Goal: Transaction & Acquisition: Obtain resource

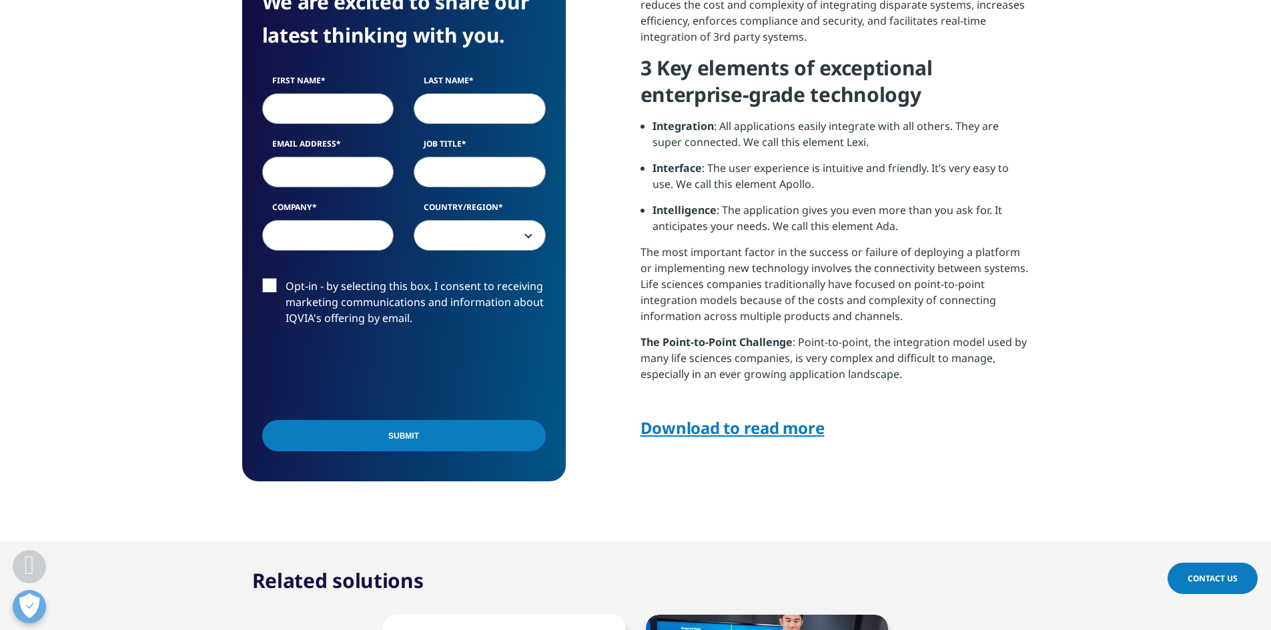
scroll to position [667, 0]
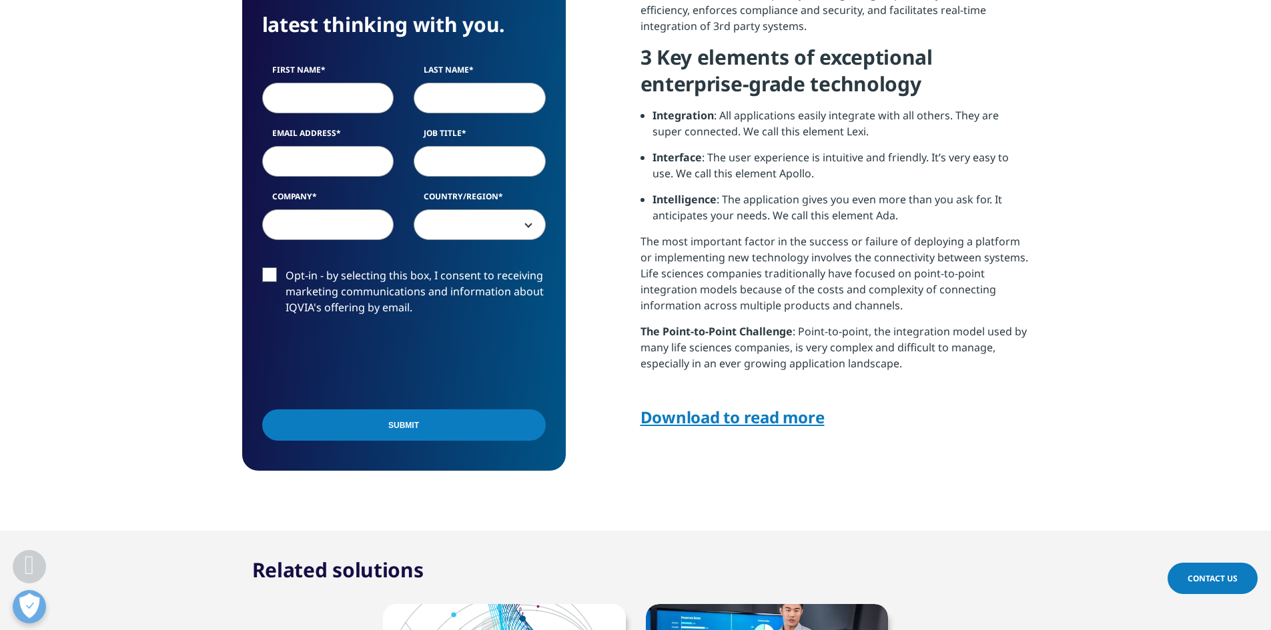
click at [748, 415] on link "Download to read more" at bounding box center [732, 417] width 184 height 22
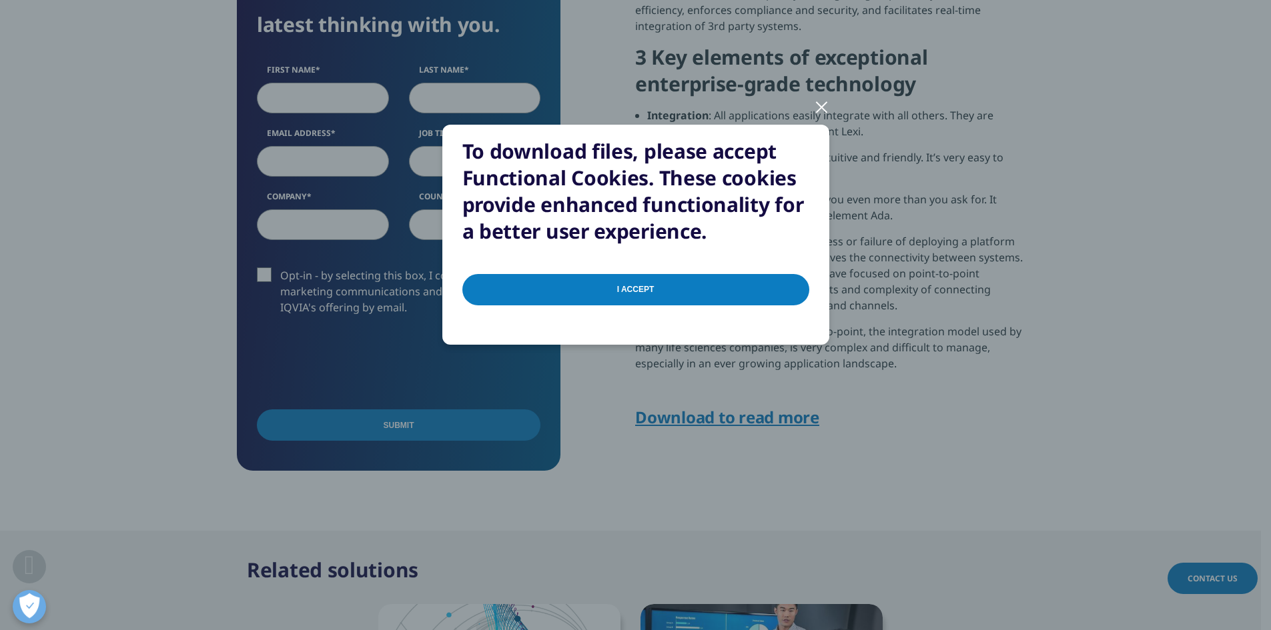
click at [651, 287] on input "I Accept" at bounding box center [635, 289] width 347 height 31
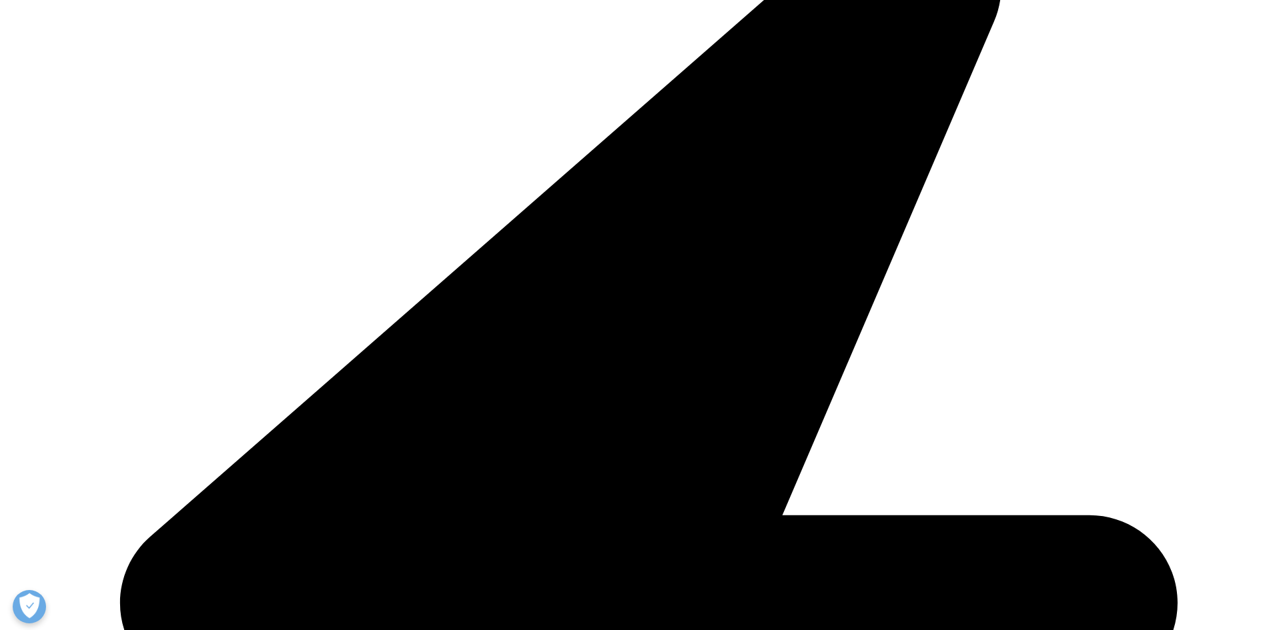
scroll to position [800, 0]
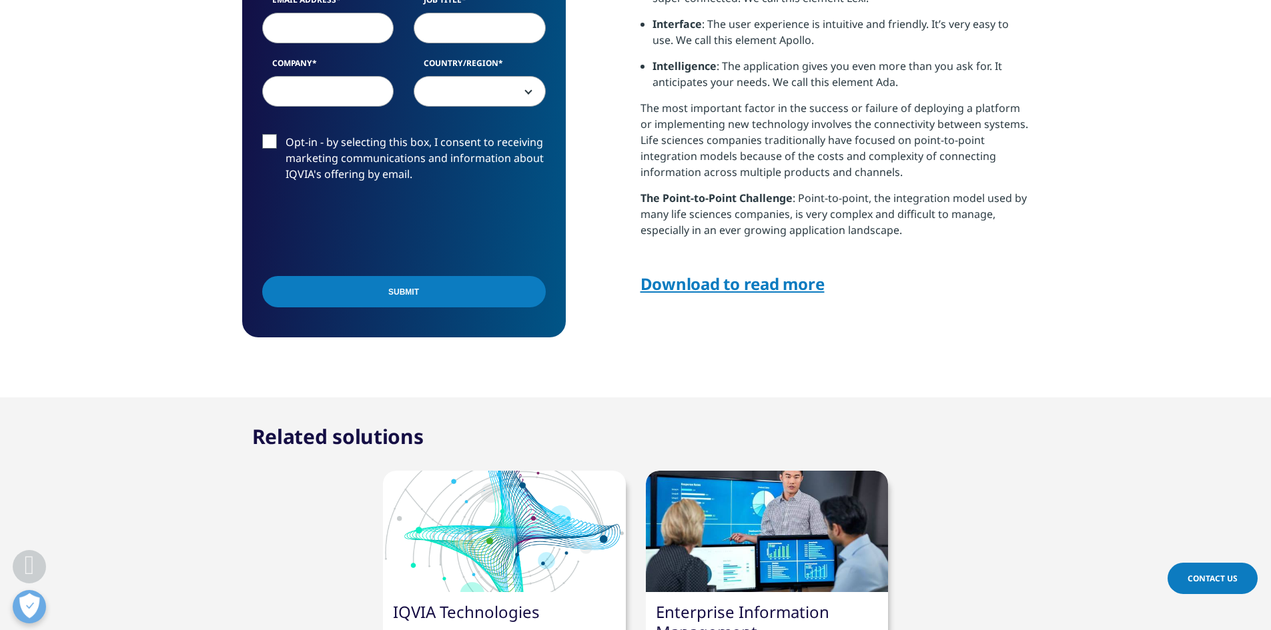
click at [755, 282] on link "Download to read more" at bounding box center [732, 284] width 184 height 22
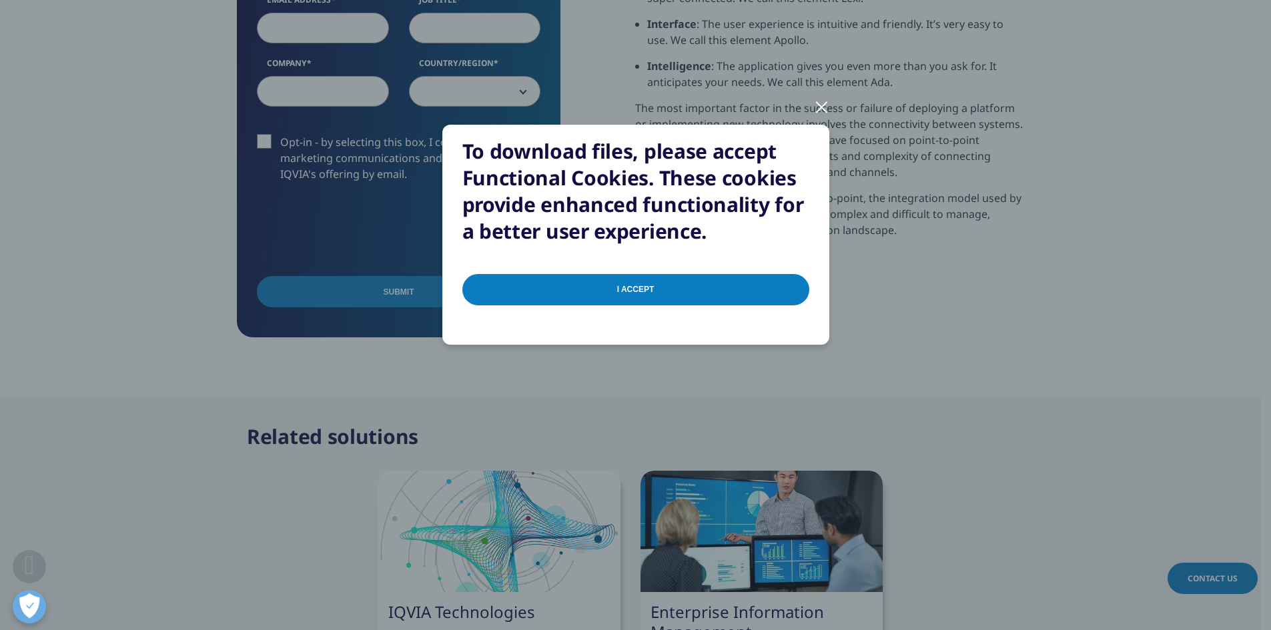
click at [643, 286] on input "I Accept" at bounding box center [635, 289] width 347 height 31
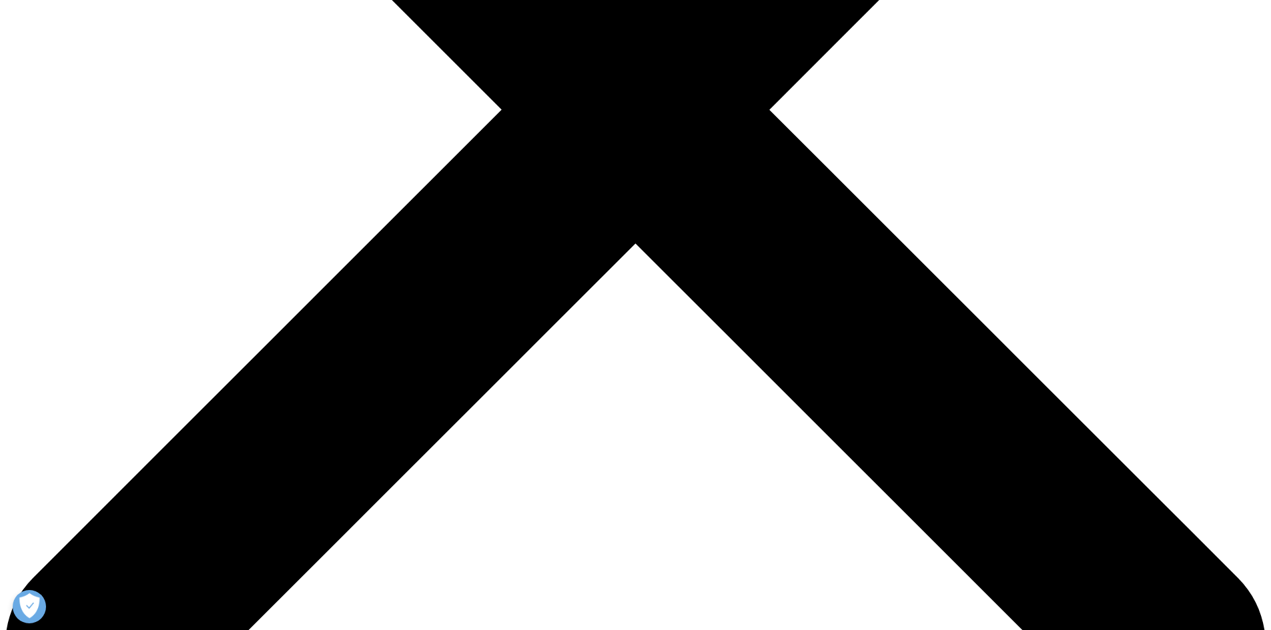
scroll to position [534, 0]
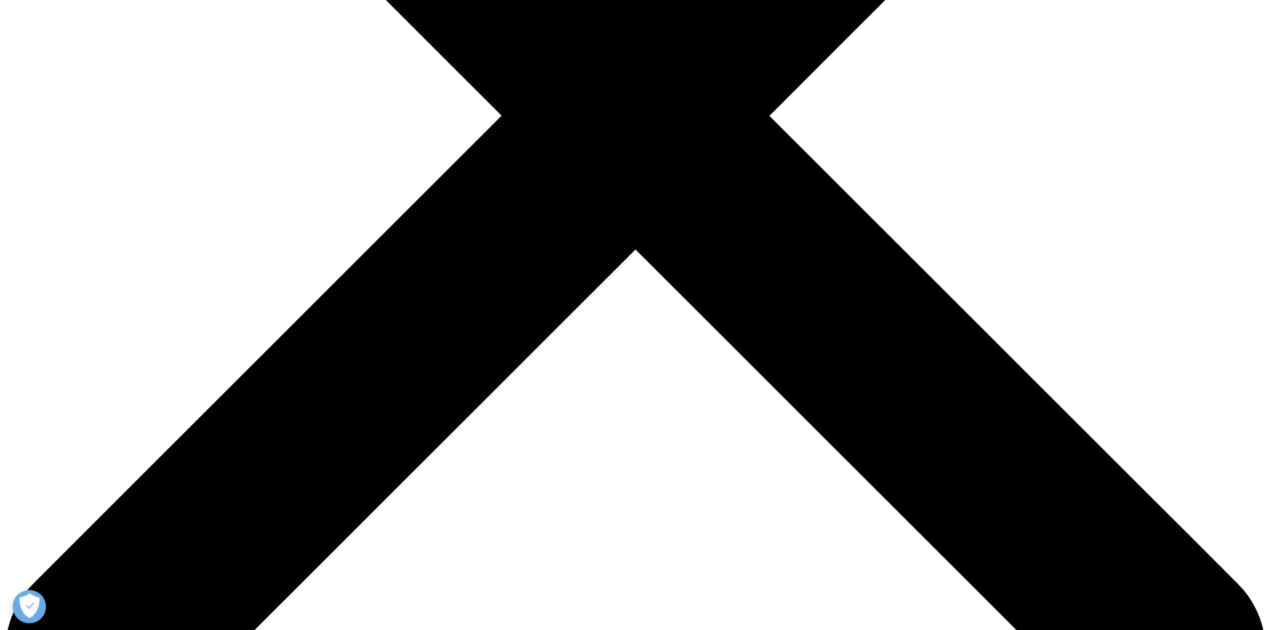
type input "Ankush"
type input "Garg"
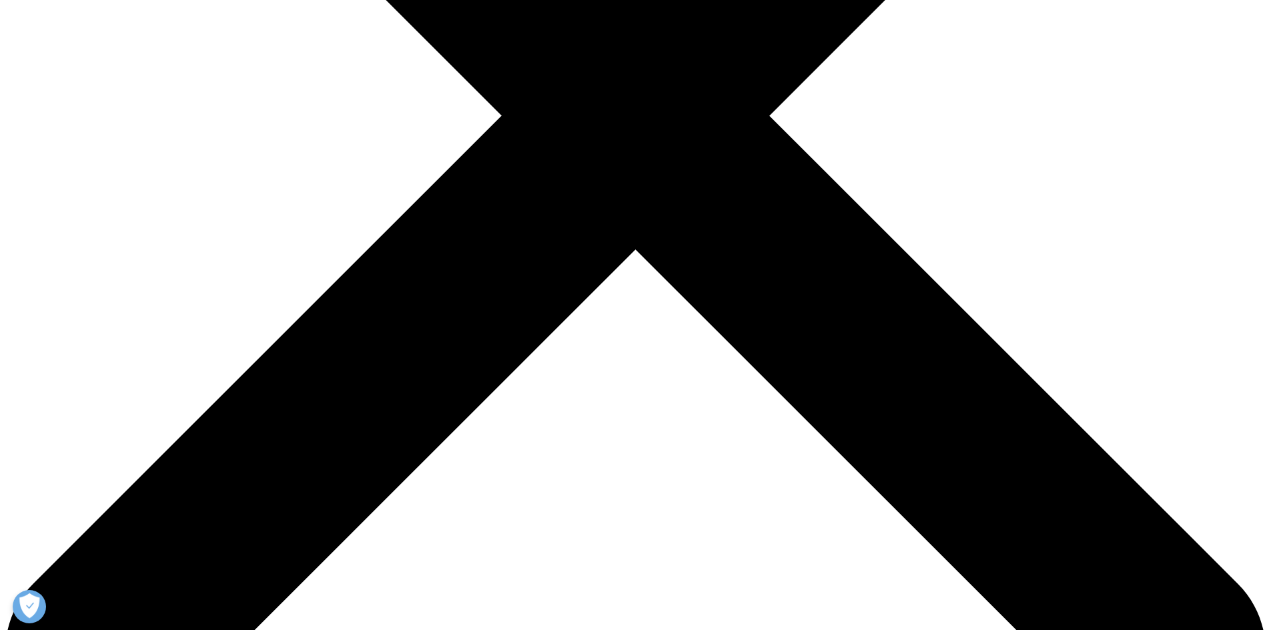
type input "ankush.garg94@gmail.com"
type input "IPUresult"
select select "India"
drag, startPoint x: 361, startPoint y: 223, endPoint x: 416, endPoint y: 225, distance: 54.8
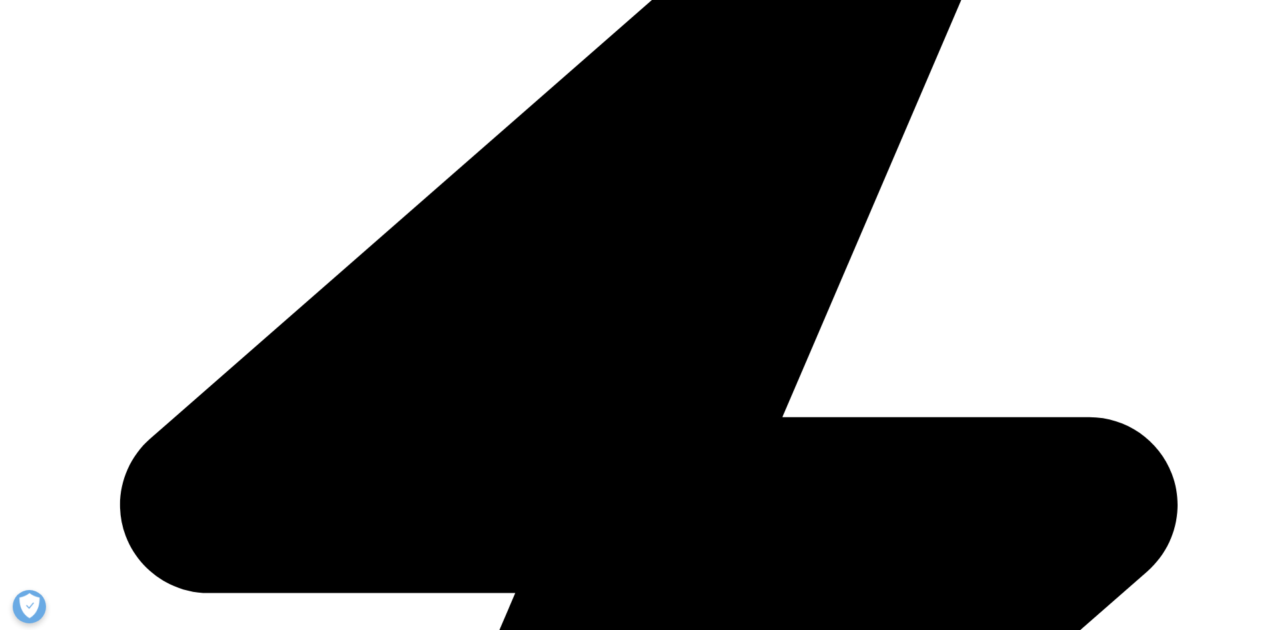
drag, startPoint x: 357, startPoint y: 289, endPoint x: 253, endPoint y: 287, distance: 104.1
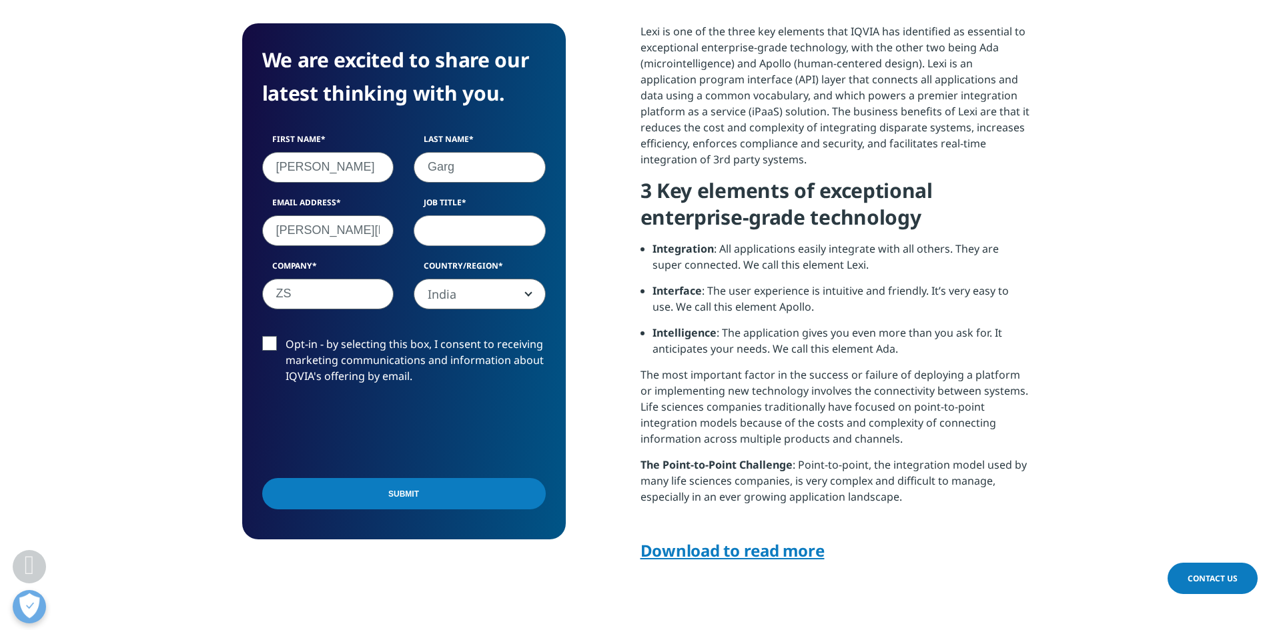
type input "ZS"
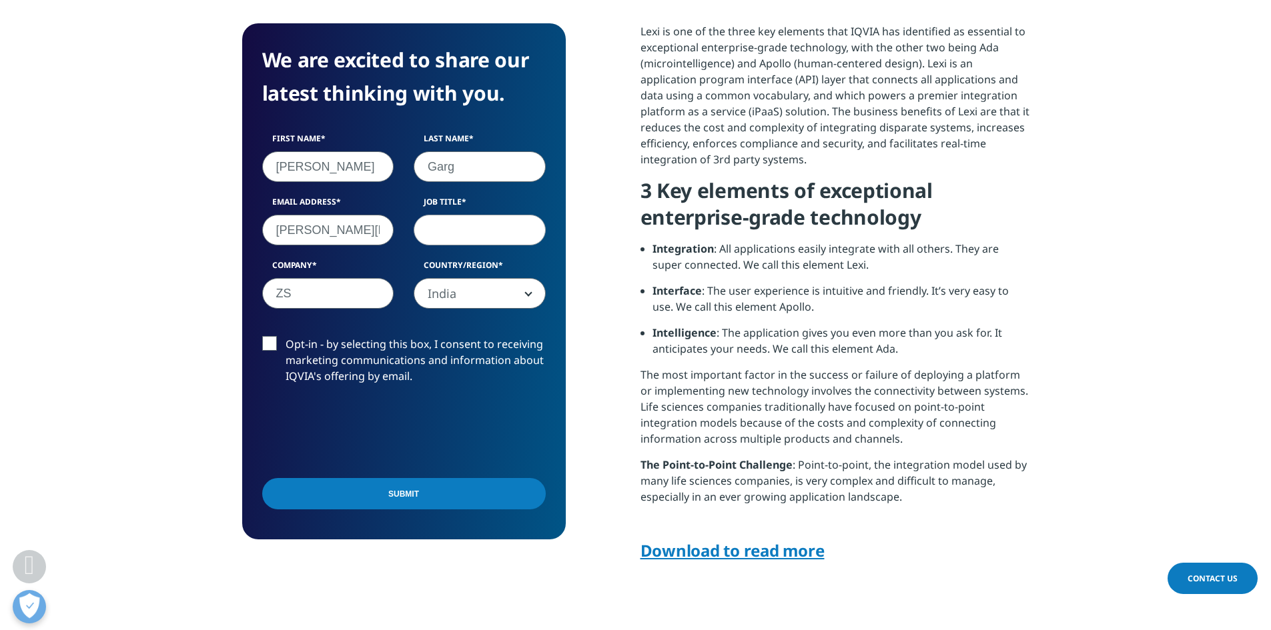
click at [468, 233] on input "Job Title" at bounding box center [480, 230] width 132 height 31
type input "Engineering Lead"
click at [291, 290] on input "ZS" at bounding box center [328, 293] width 132 height 31
click at [291, 293] on input "ZS" at bounding box center [328, 293] width 132 height 31
type input "I"
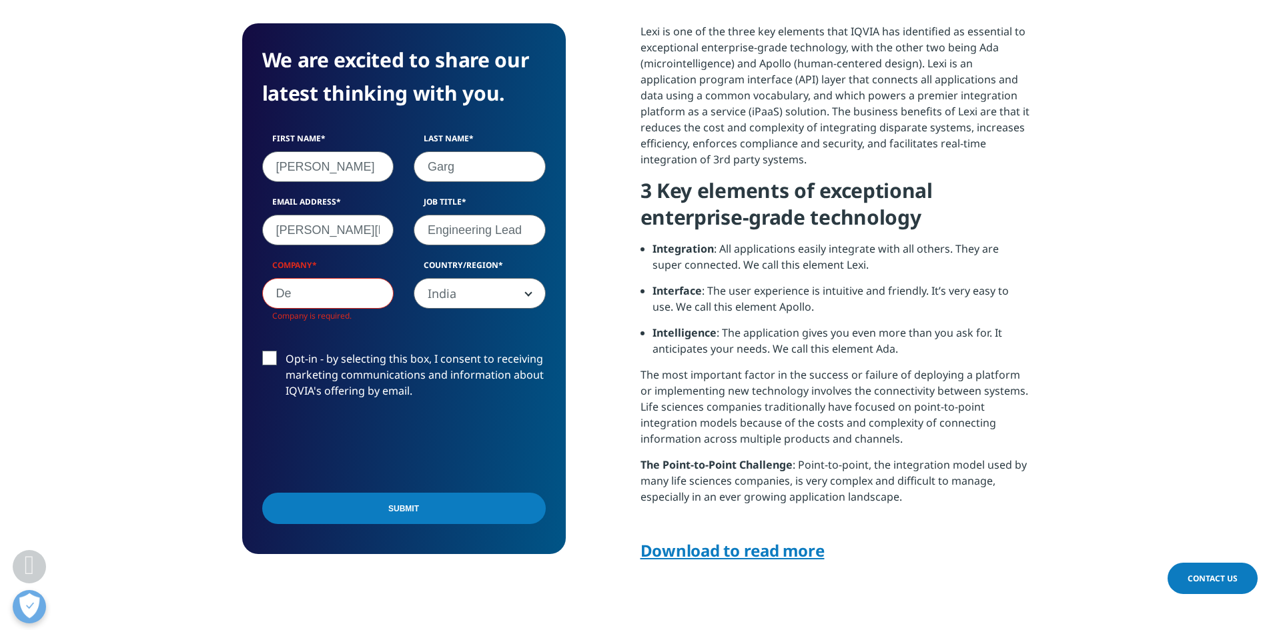
scroll to position [516, 323]
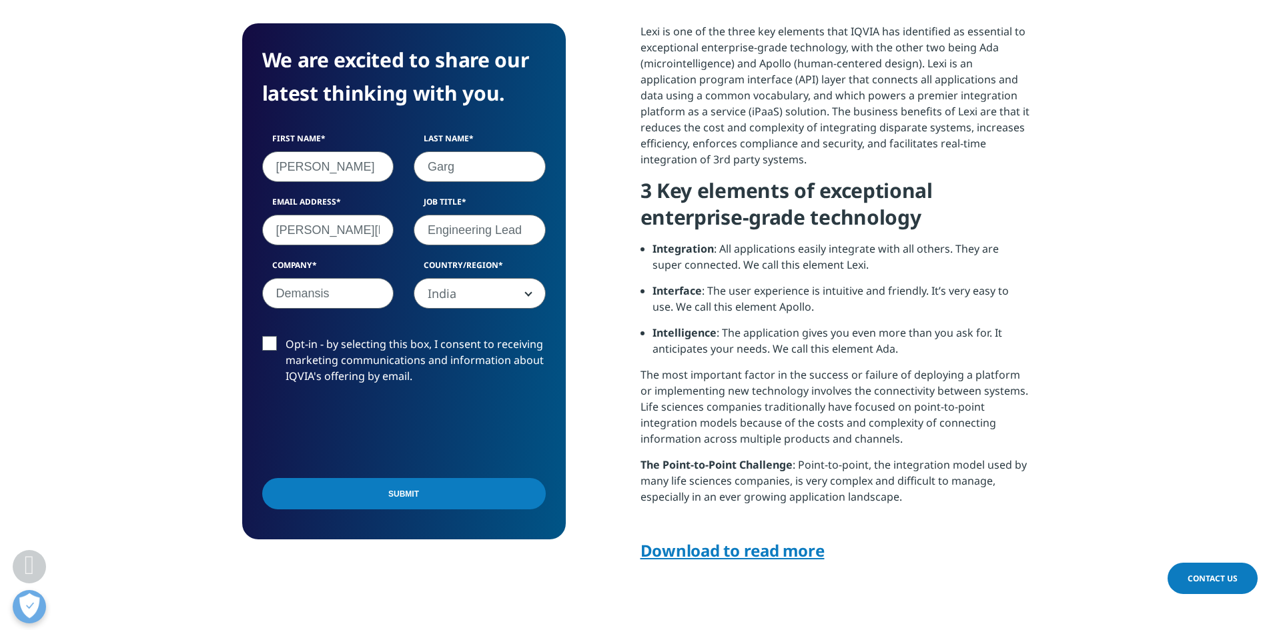
type input "Demansis"
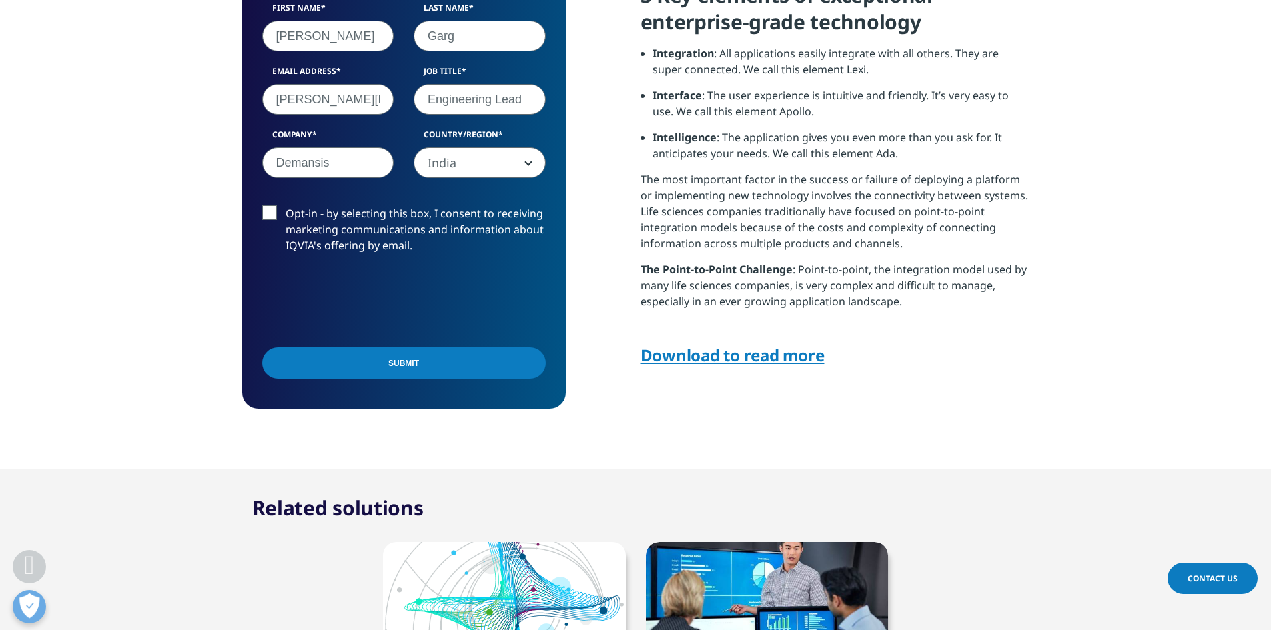
scroll to position [734, 0]
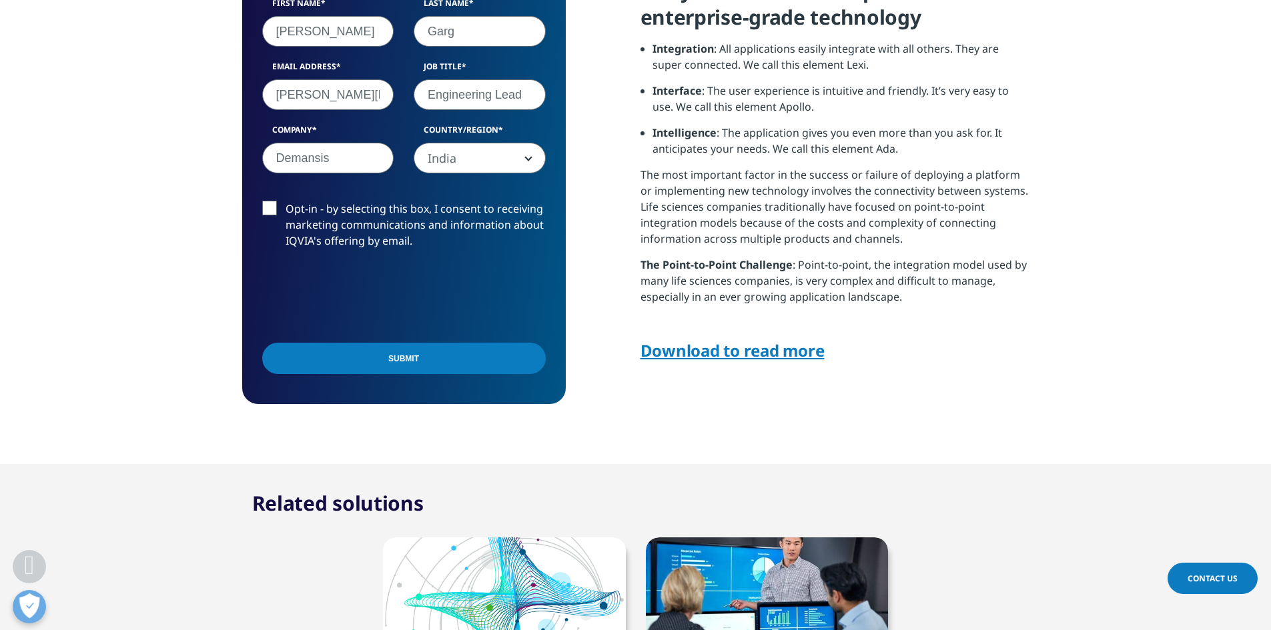
click at [734, 357] on link "Download to read more" at bounding box center [732, 350] width 184 height 22
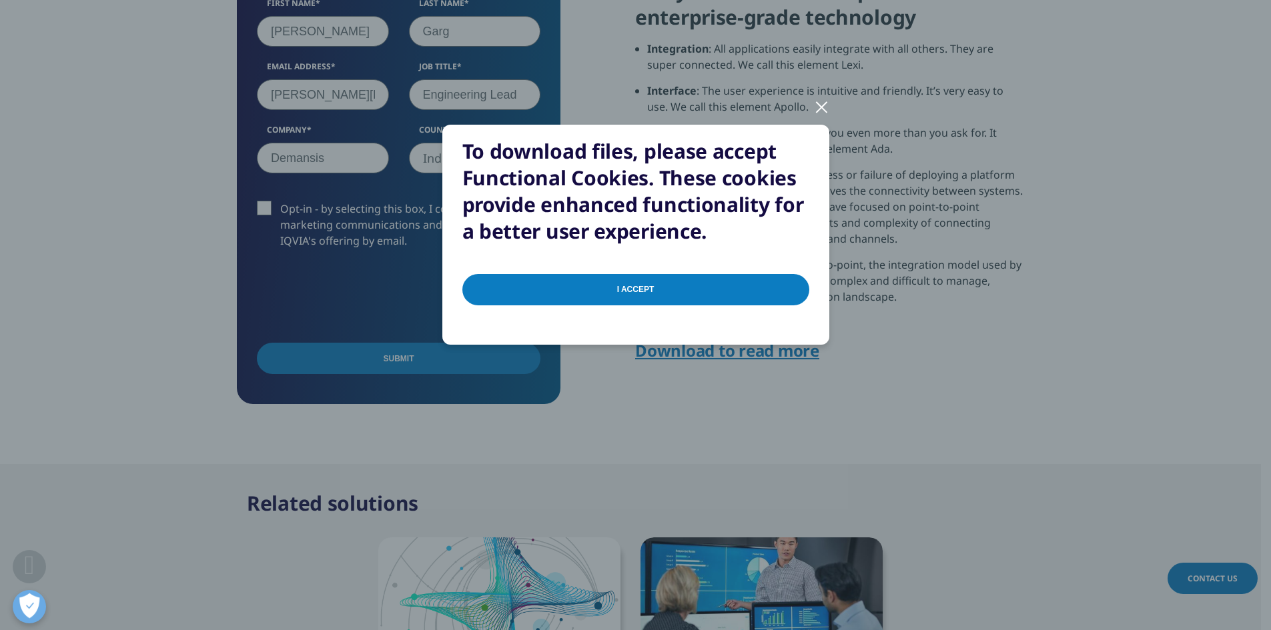
click at [631, 283] on input "I Accept" at bounding box center [635, 289] width 347 height 31
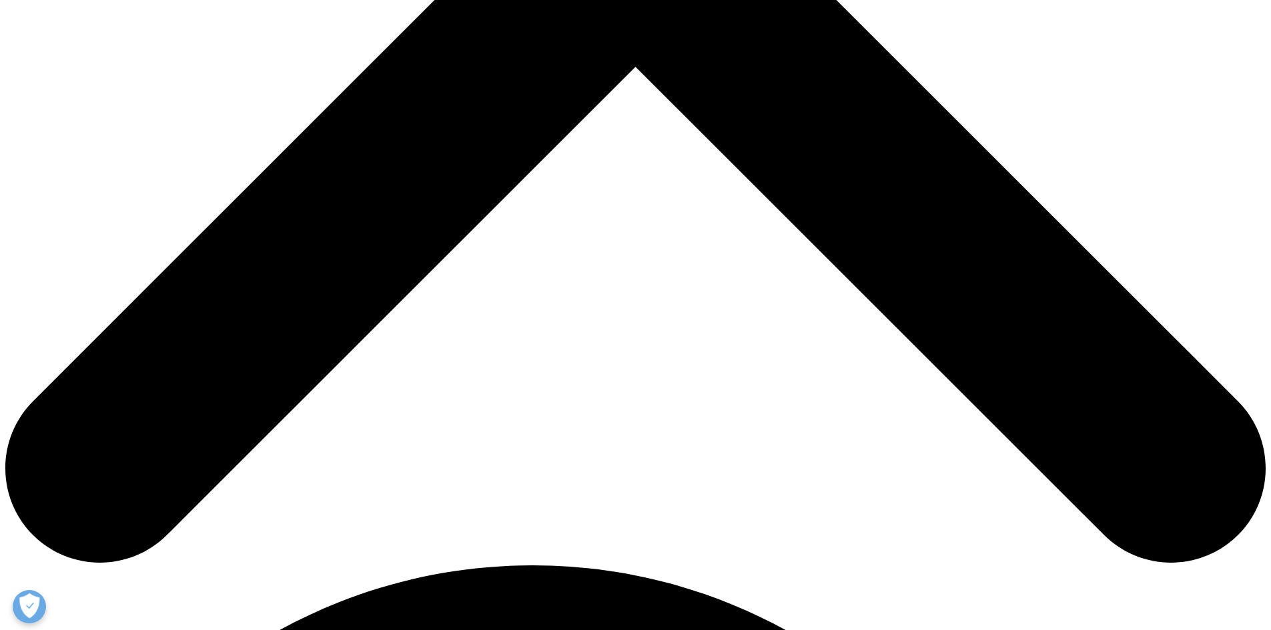
scroll to position [867, 0]
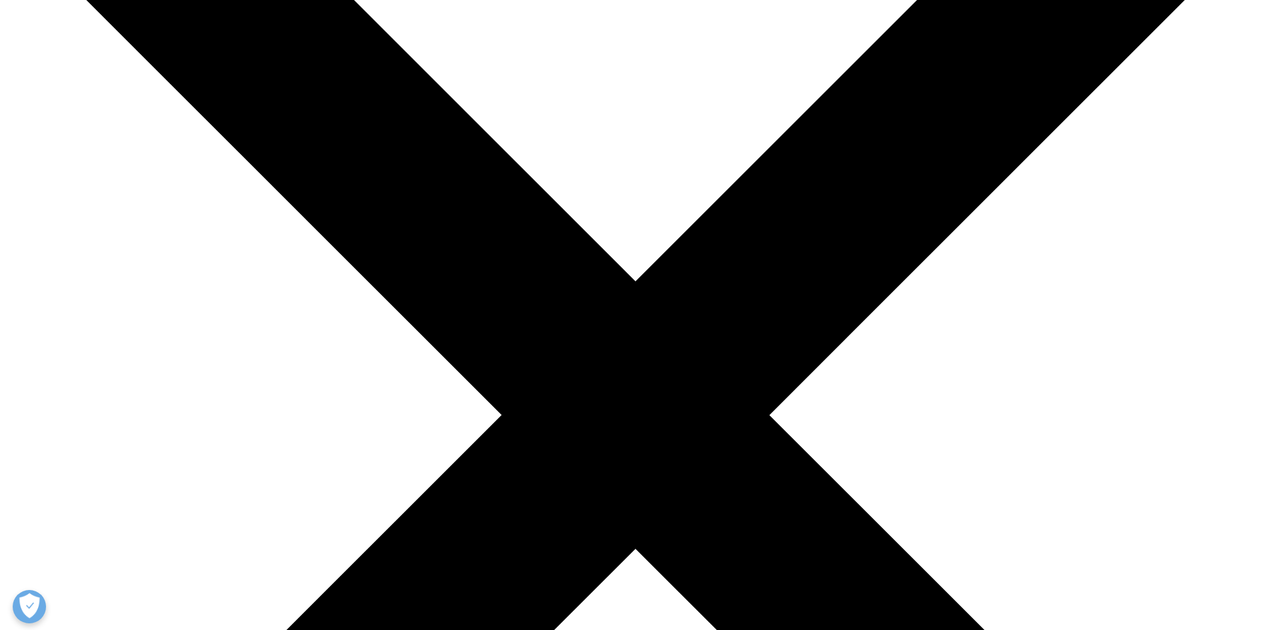
scroll to position [534, 0]
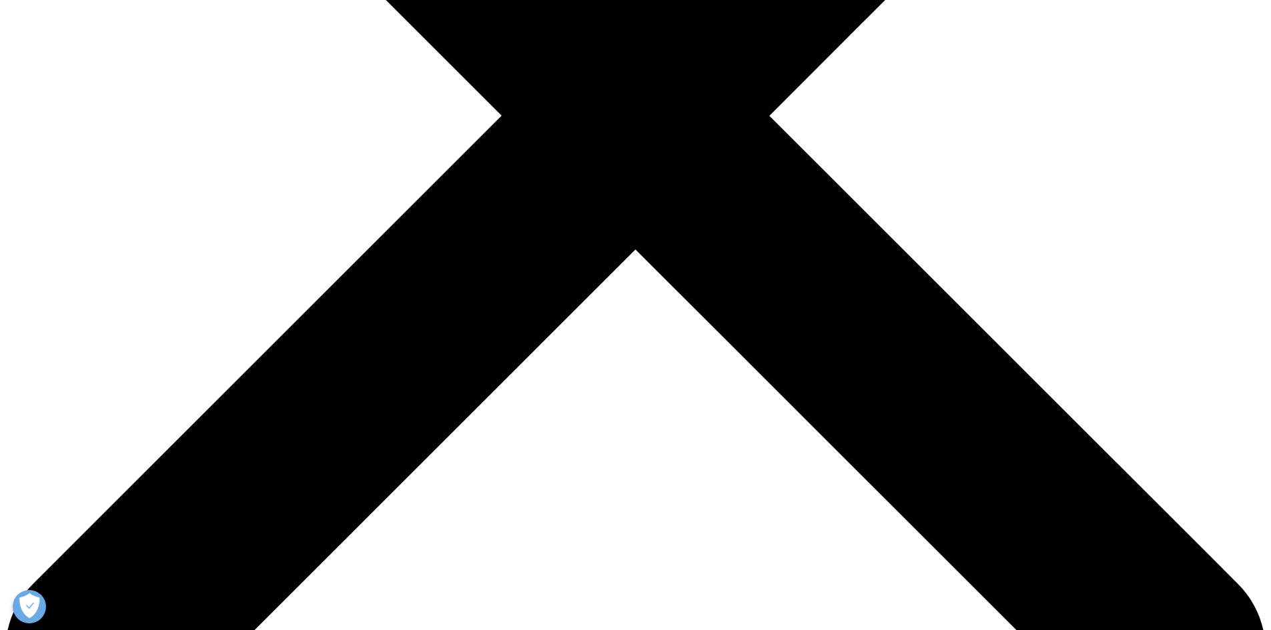
type input "[PERSON_NAME]"
type input "Garg"
type input "[PERSON_NAME][EMAIL_ADDRESS][DOMAIN_NAME]"
type input "IPUresult"
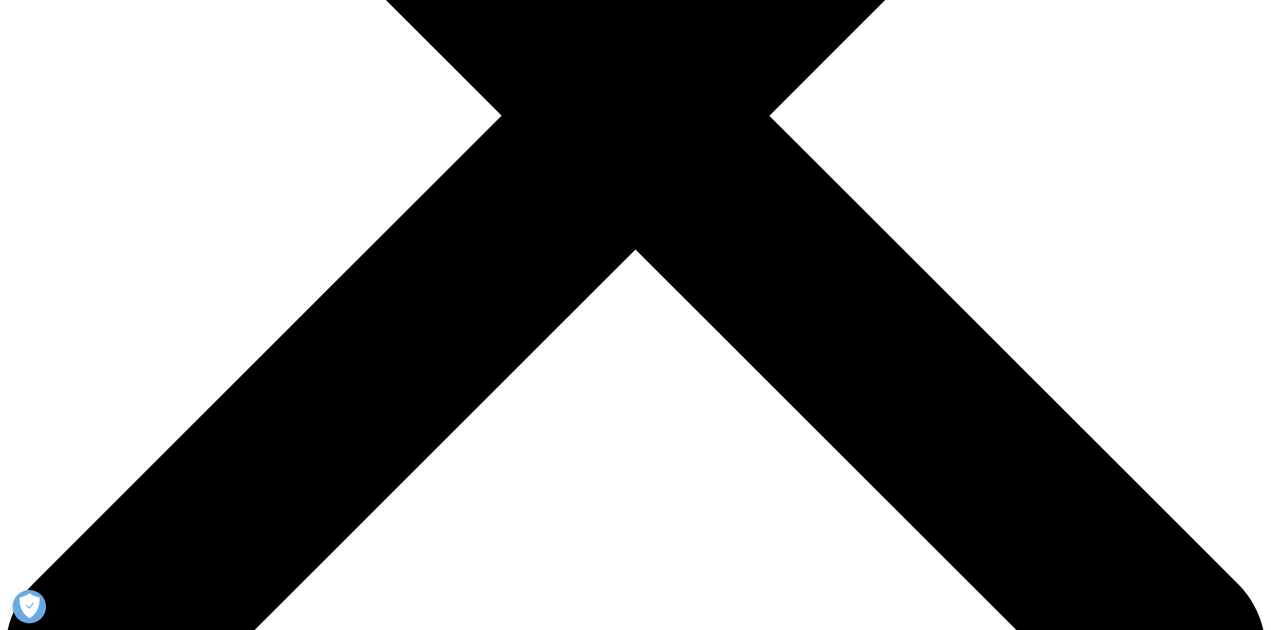
select select "India"
type input "engineering lead"
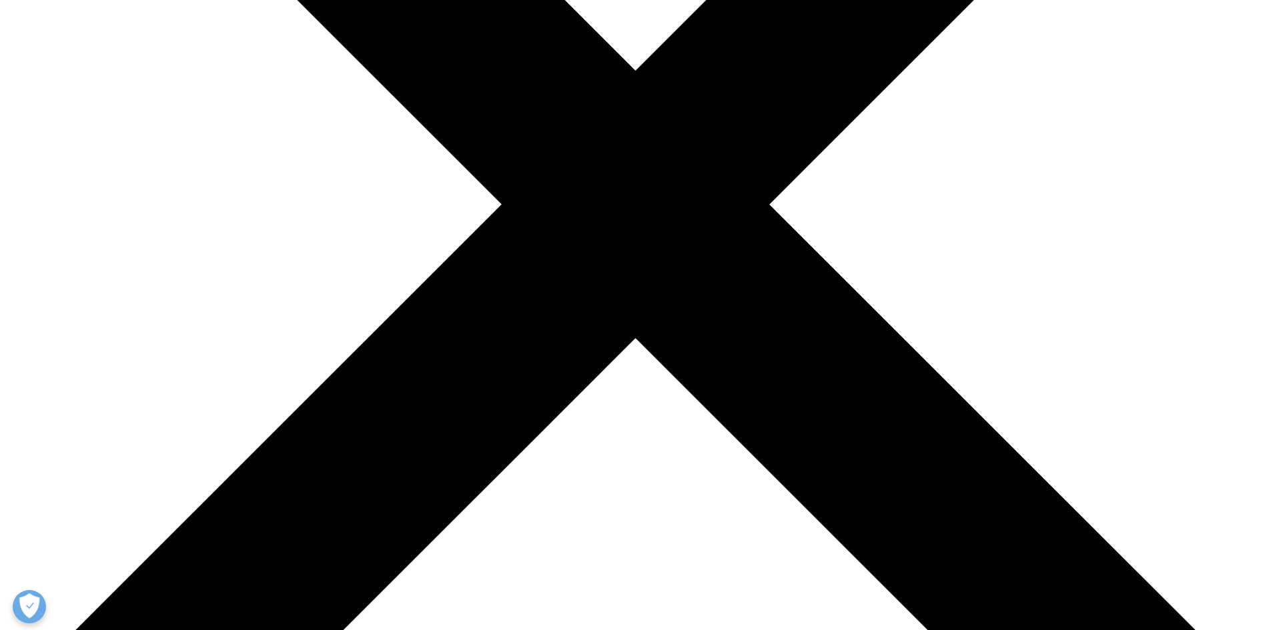
scroll to position [444, 0]
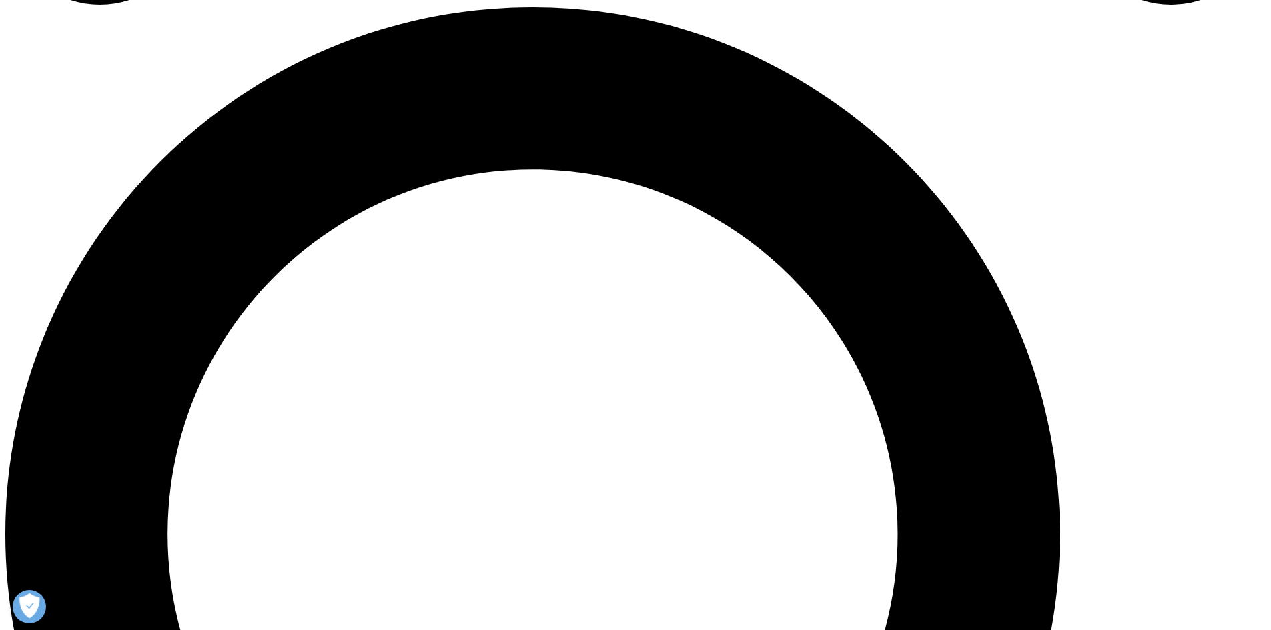
scroll to position [1111, 0]
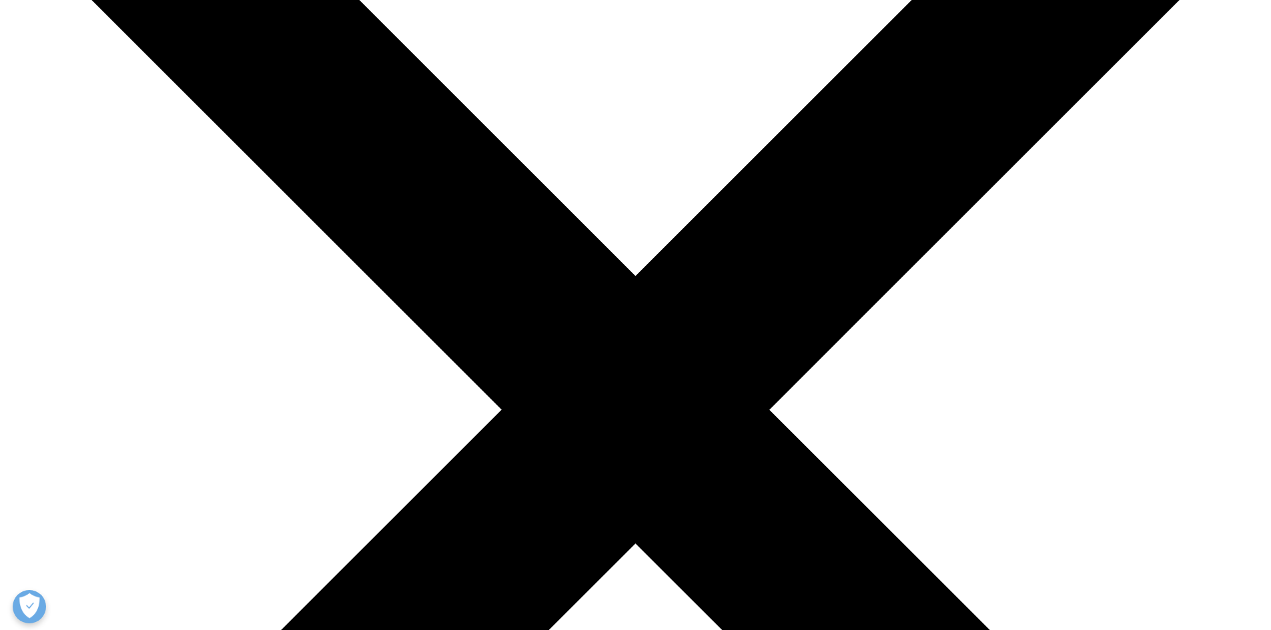
scroll to position [133, 0]
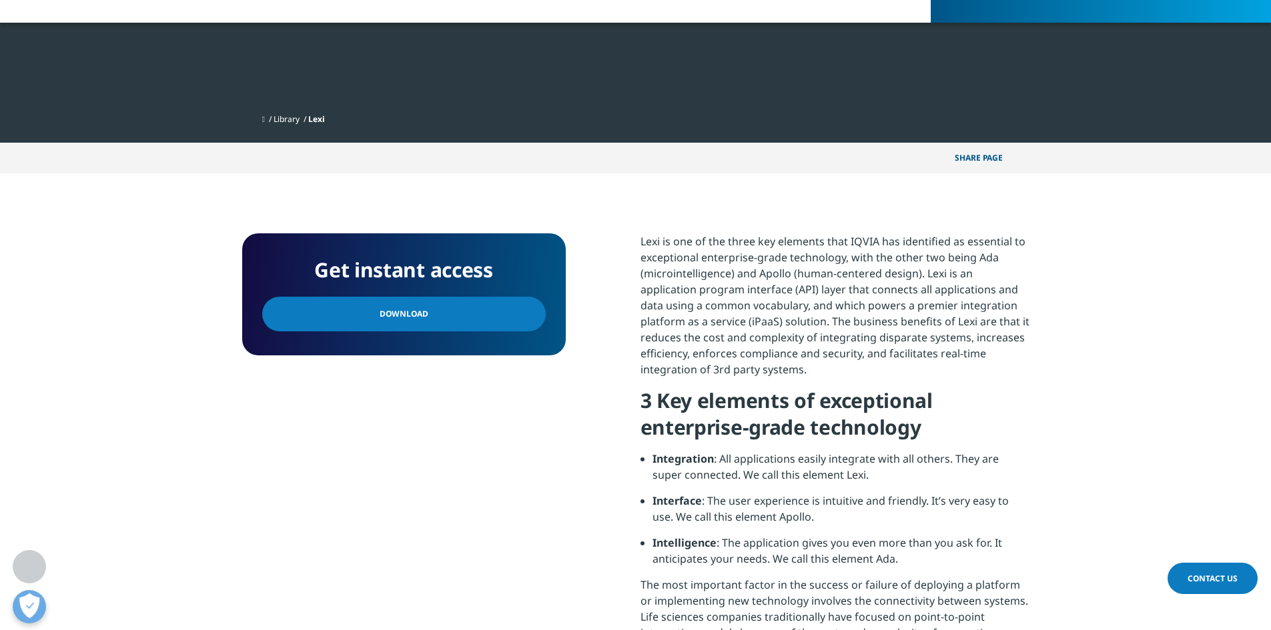
scroll to position [333, 0]
